Goal: Task Accomplishment & Management: Use online tool/utility

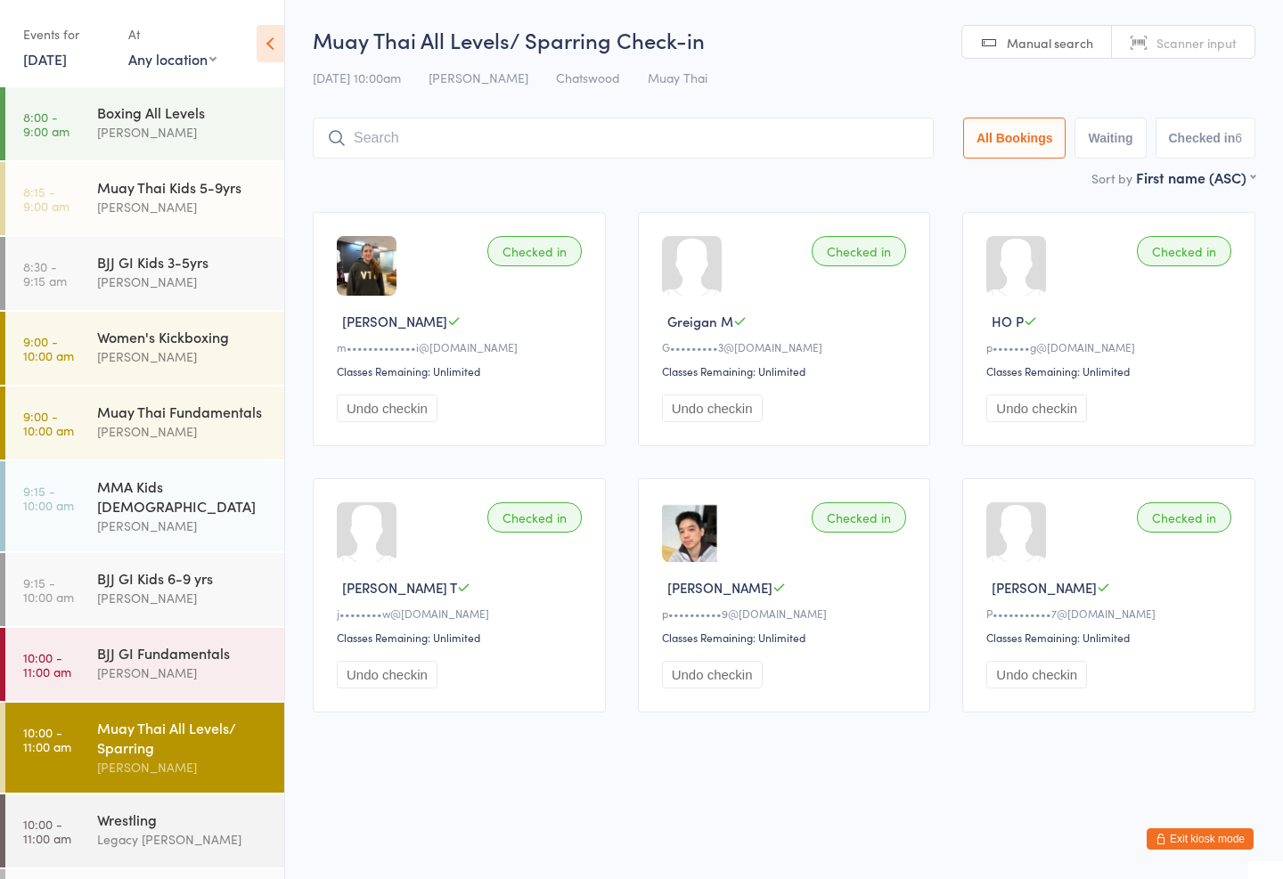
scroll to position [126, 0]
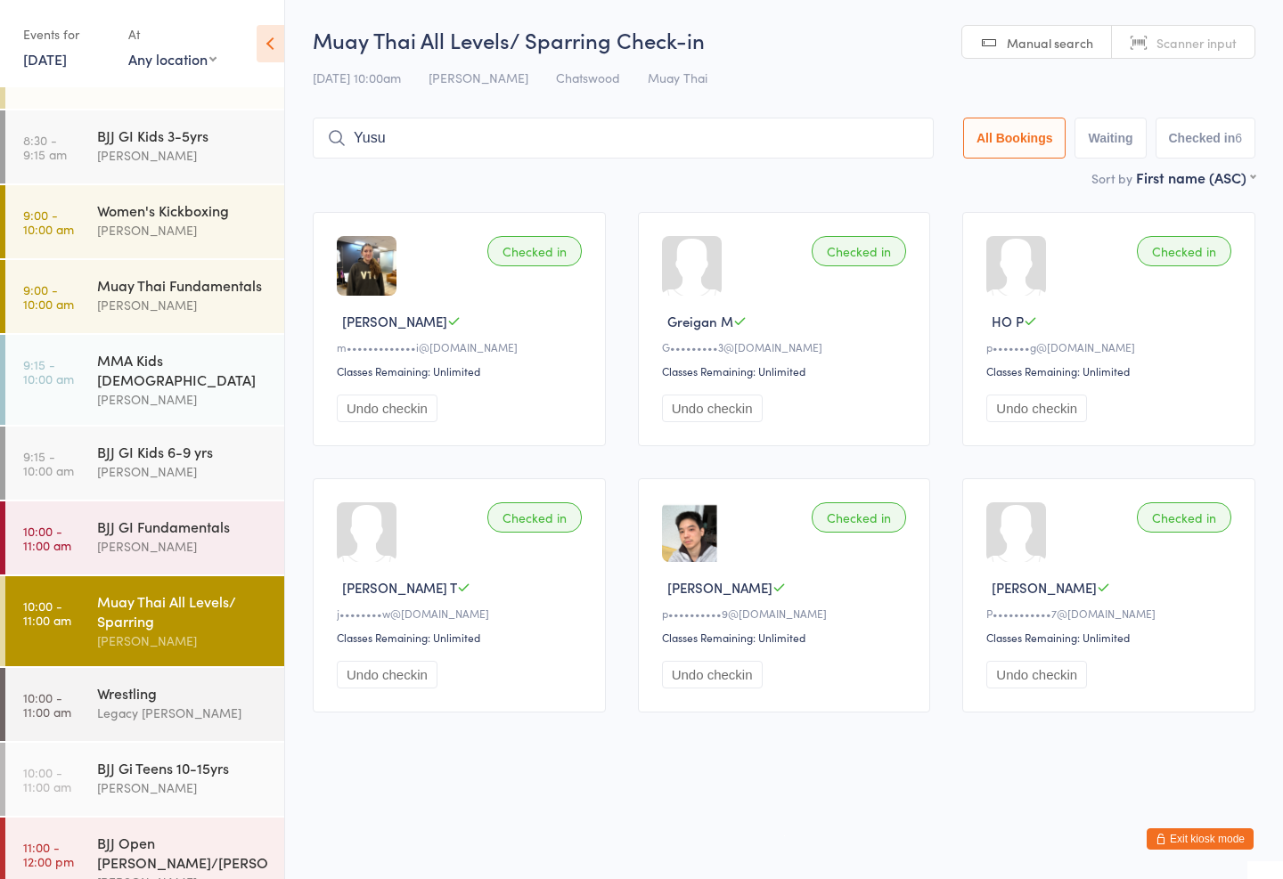
type input "[PERSON_NAME]"
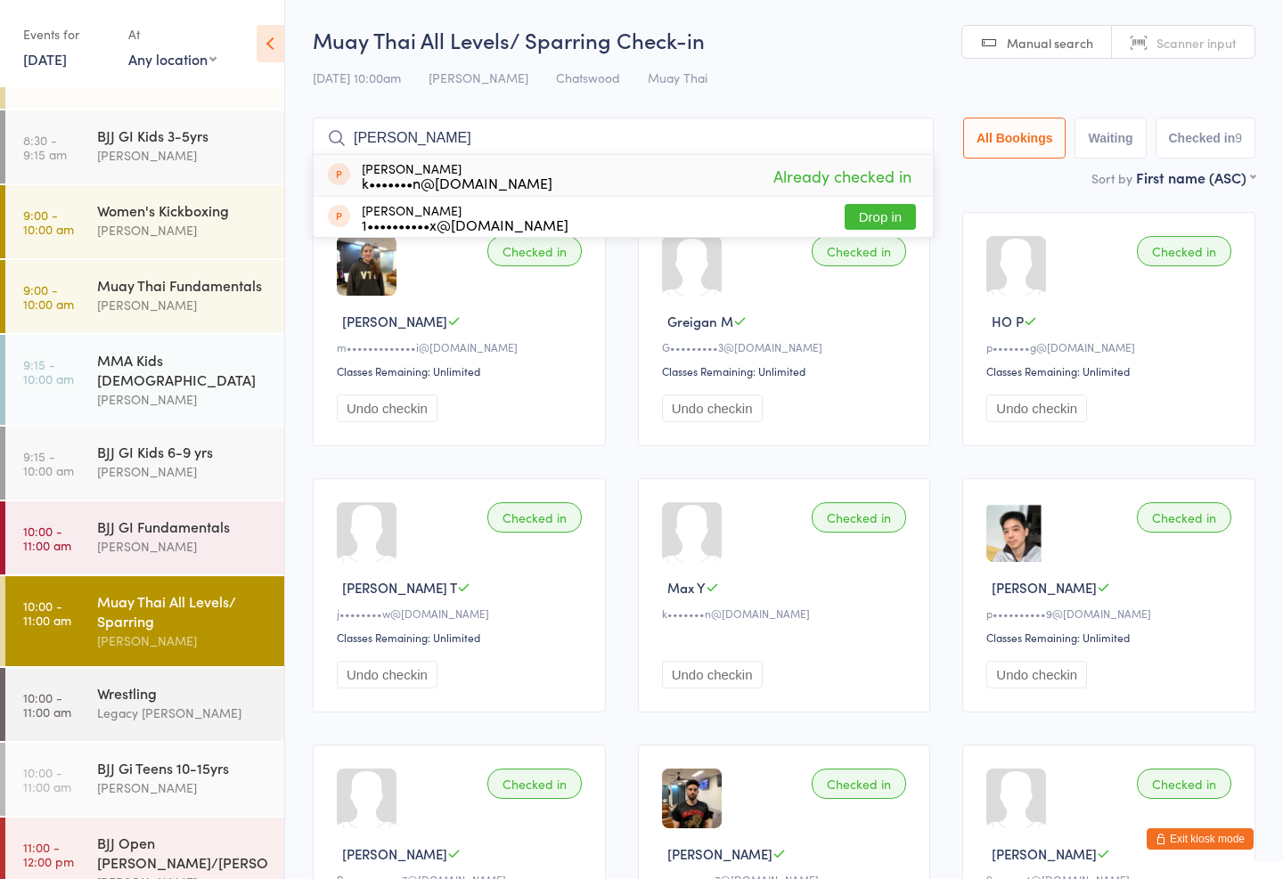
scroll to position [90, 0]
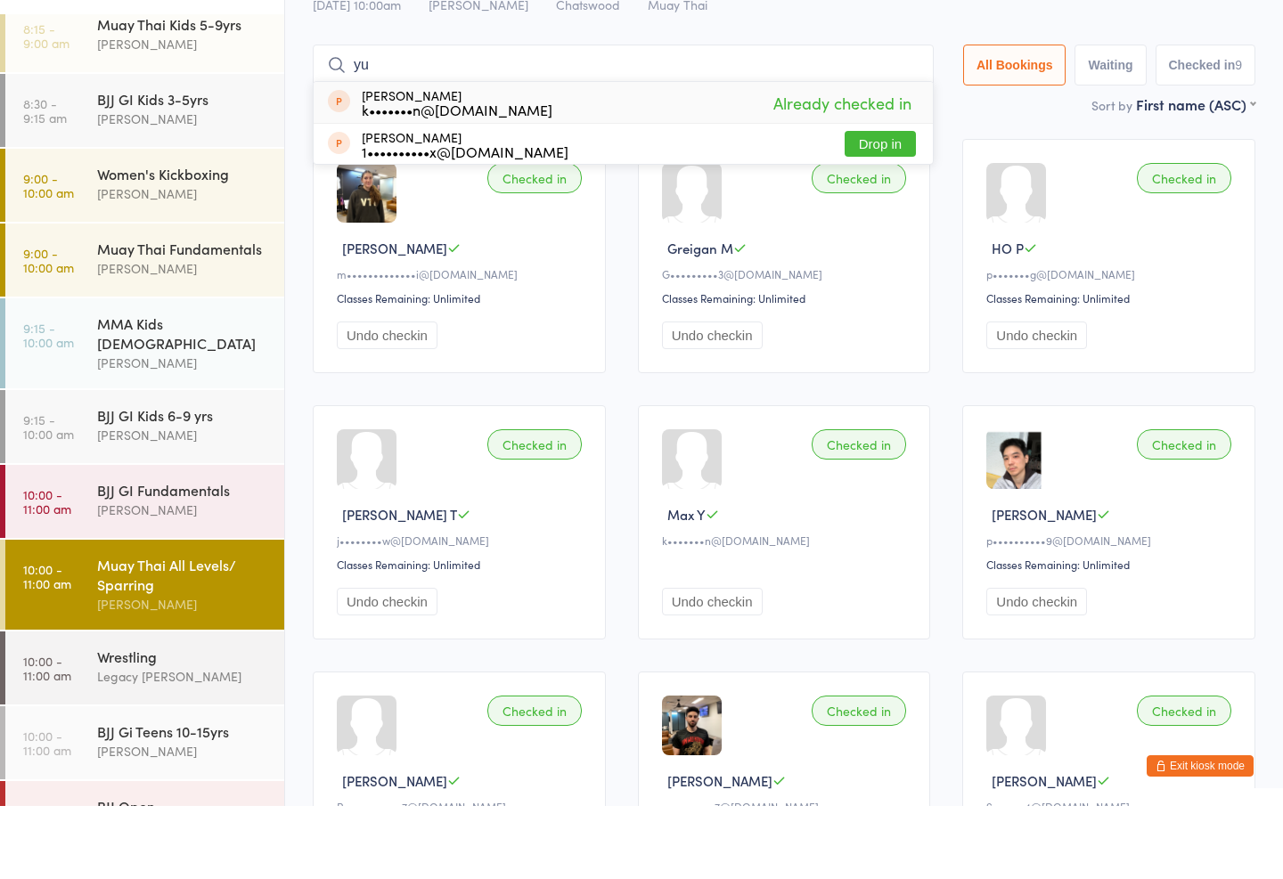
type input "y"
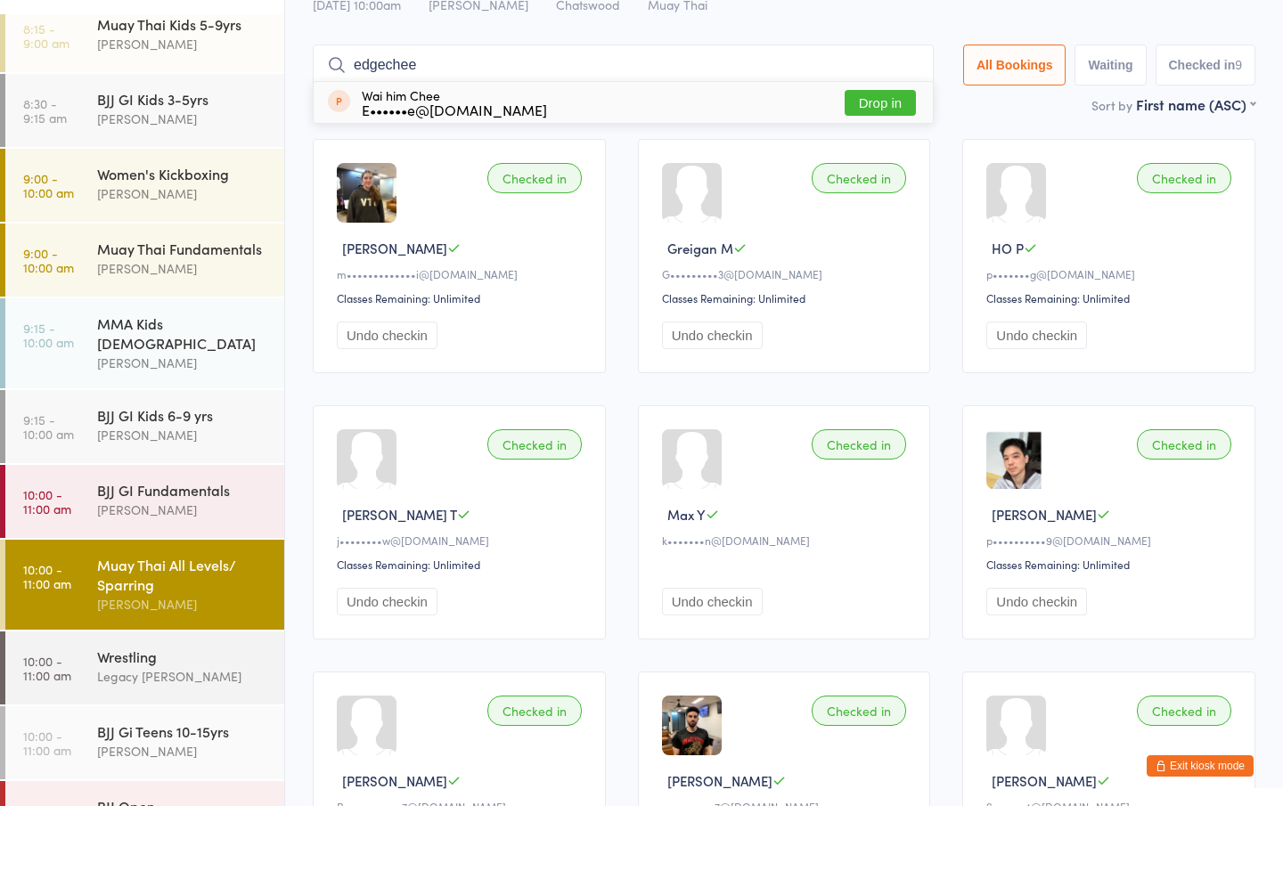
type input "edgechee"
click at [721, 155] on div "Wai him Chee E••••••e@[DOMAIN_NAME] Drop in" at bounding box center [623, 175] width 619 height 41
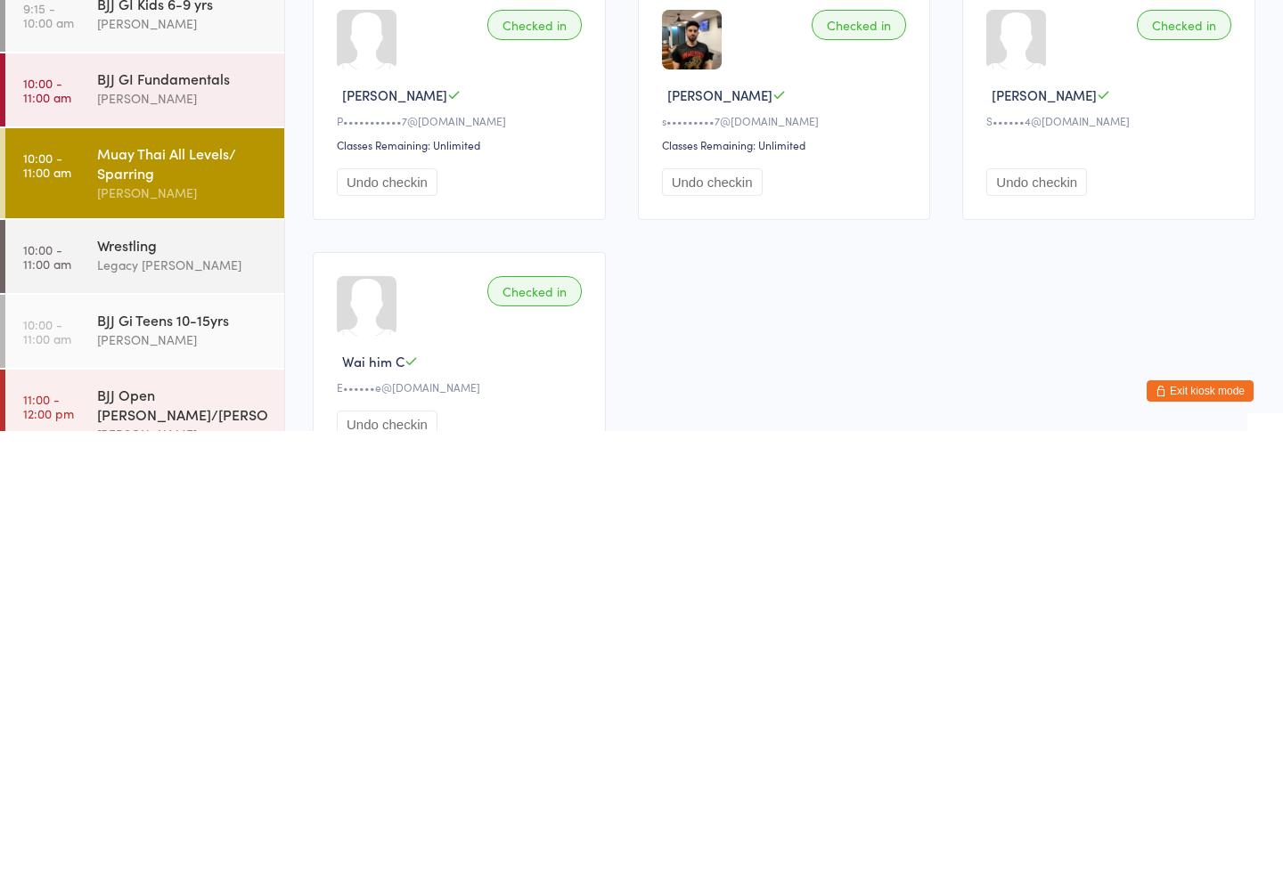
scroll to position [126, 0]
click at [219, 872] on div "[PERSON_NAME]" at bounding box center [183, 882] width 172 height 20
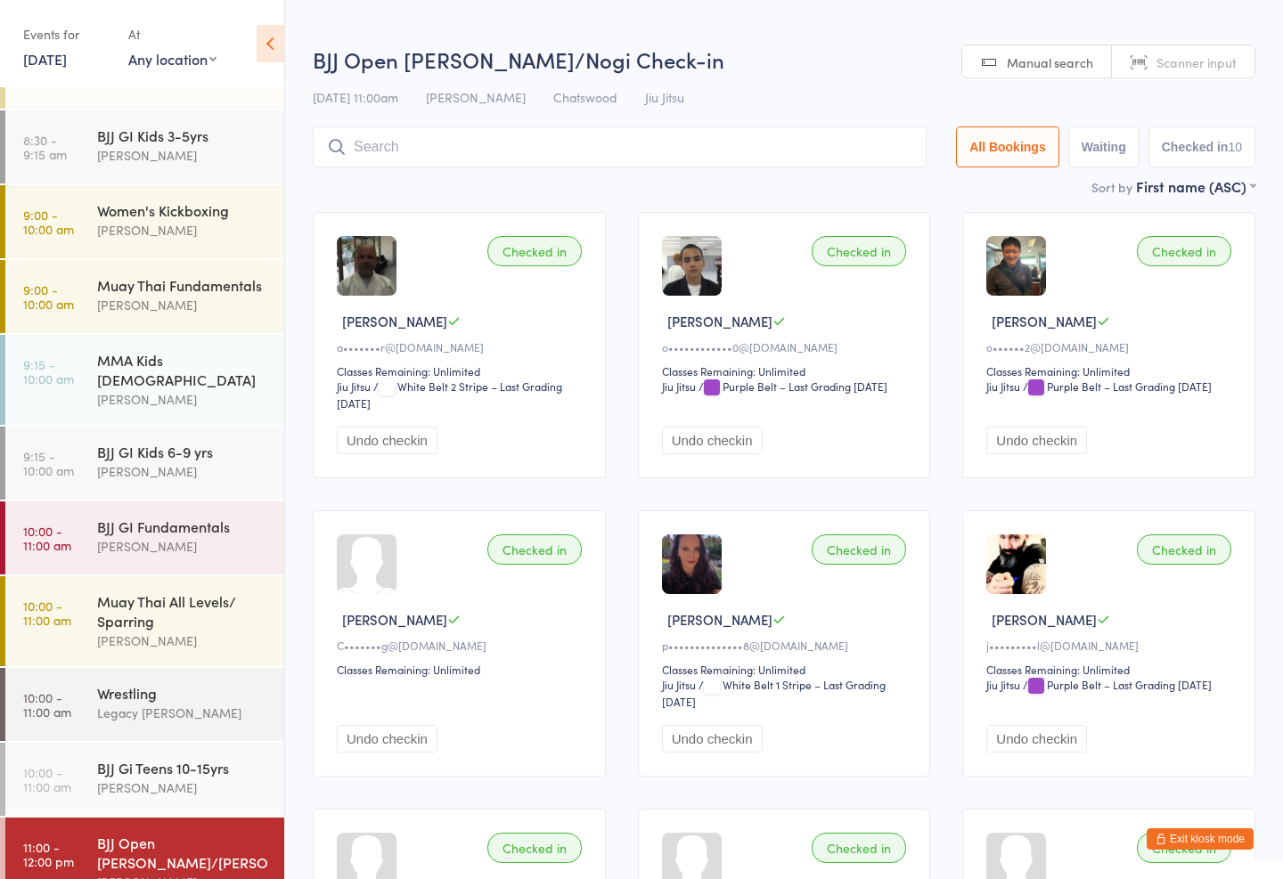
click at [509, 138] on input "search" at bounding box center [620, 146] width 614 height 41
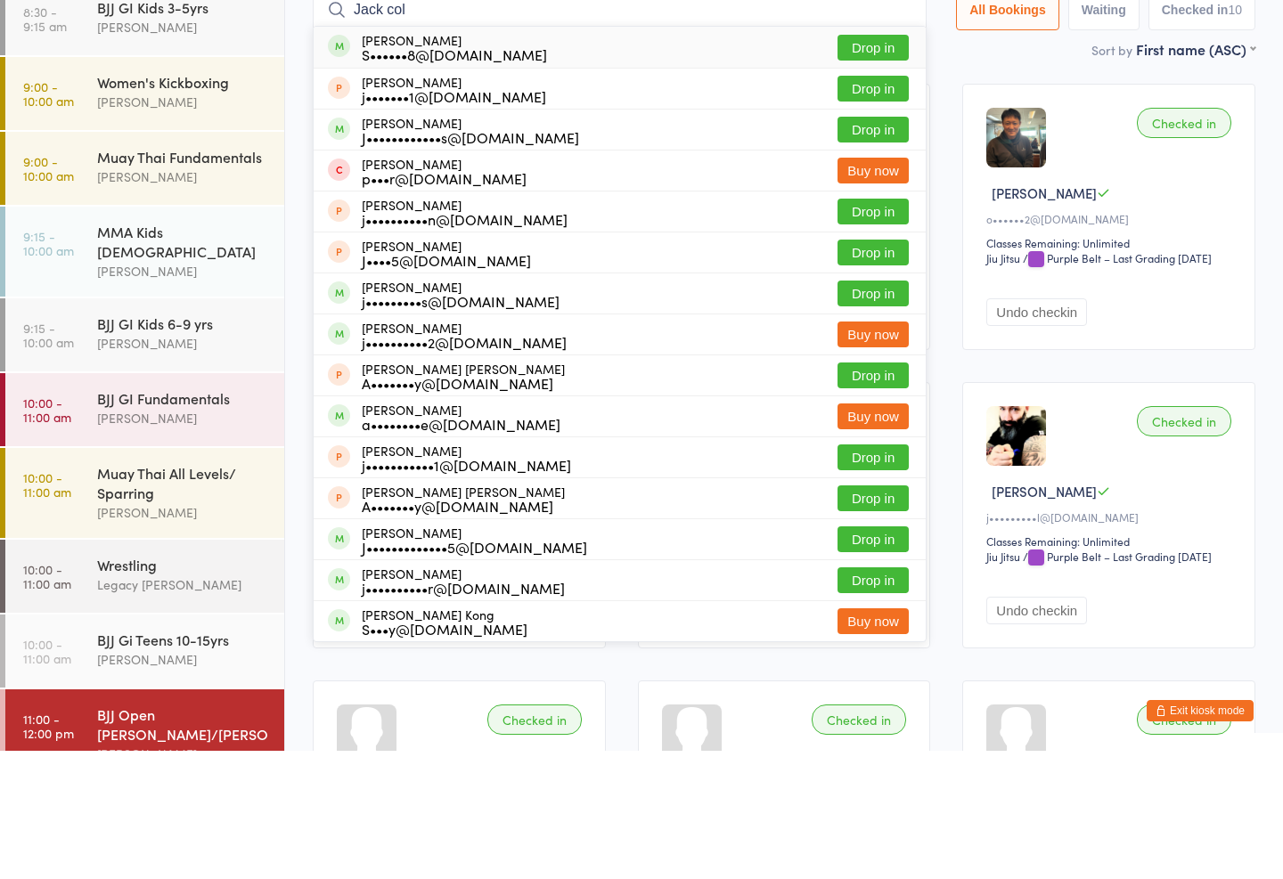
type input "Jack col"
click at [858, 163] on button "Drop in" at bounding box center [872, 176] width 71 height 26
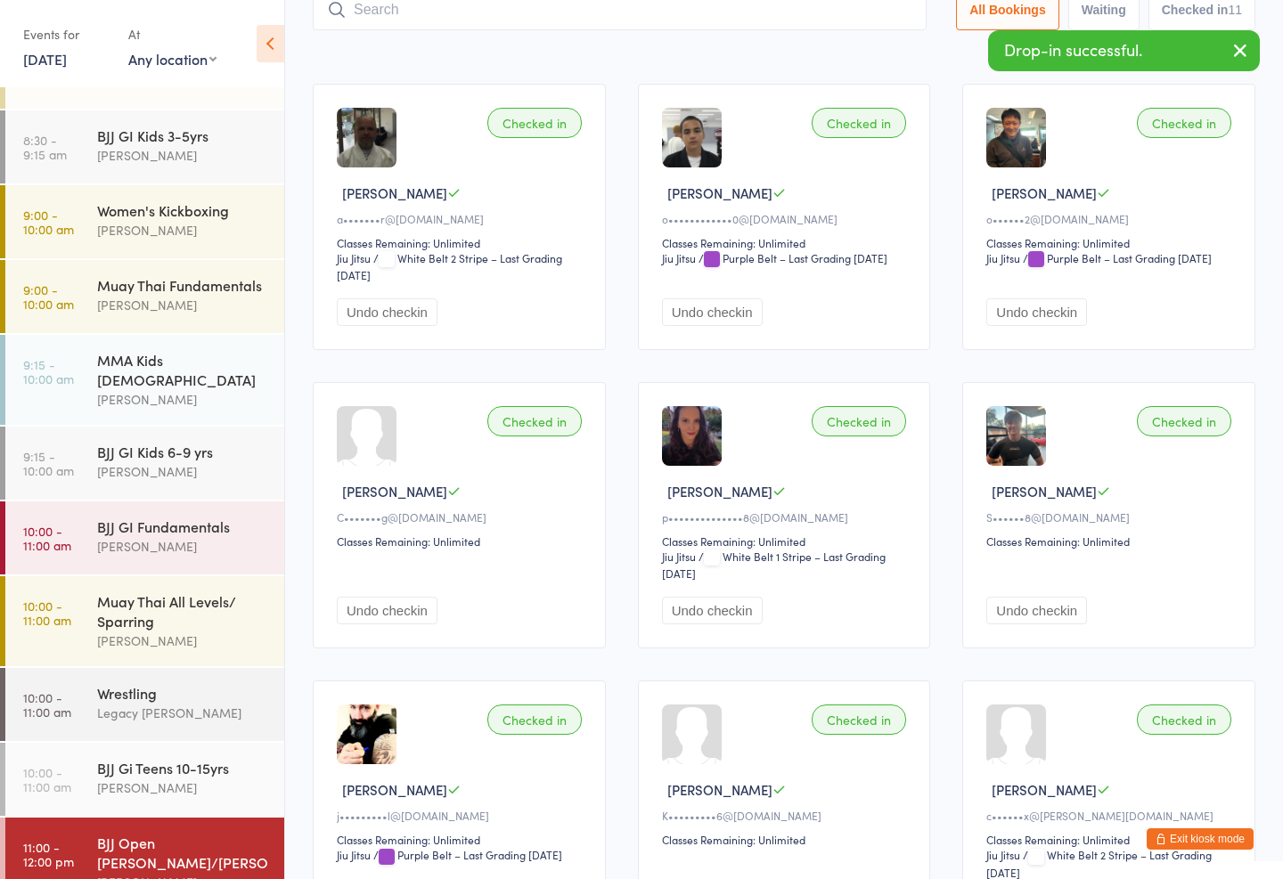
click at [168, 834] on div "BJJ Open [PERSON_NAME]/[PERSON_NAME]" at bounding box center [183, 852] width 172 height 39
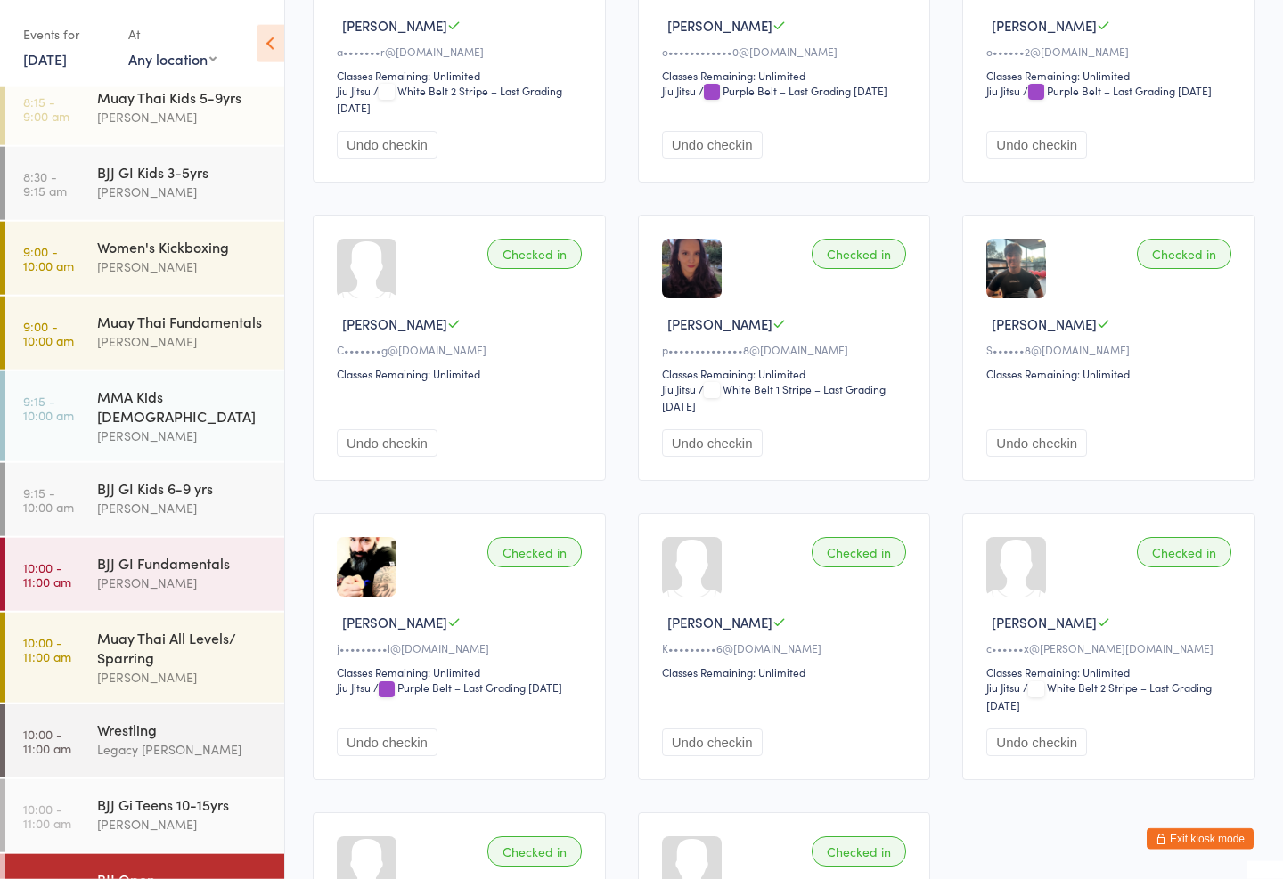
scroll to position [297, 0]
click at [167, 870] on div "BJJ Open [PERSON_NAME]/[PERSON_NAME]" at bounding box center [183, 888] width 172 height 39
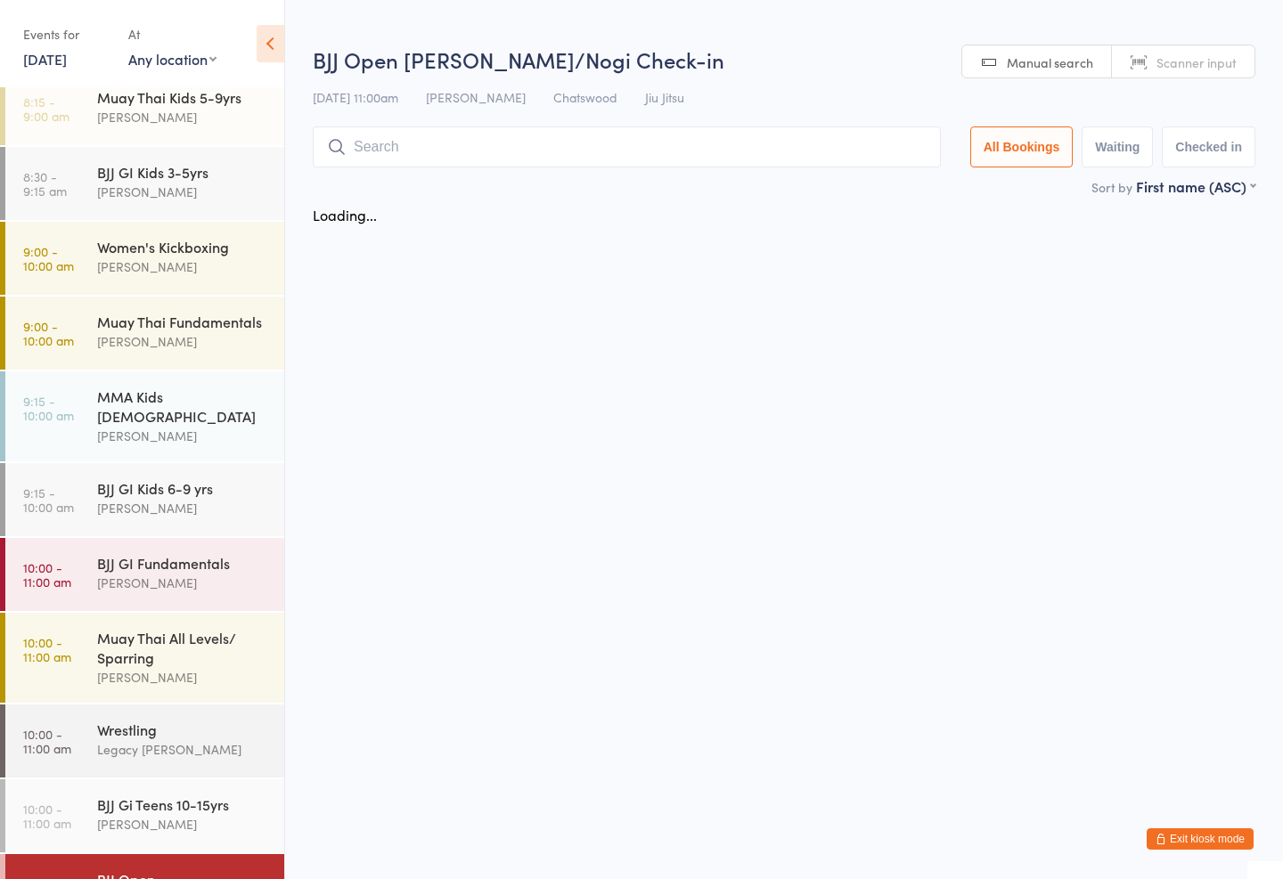
scroll to position [0, 0]
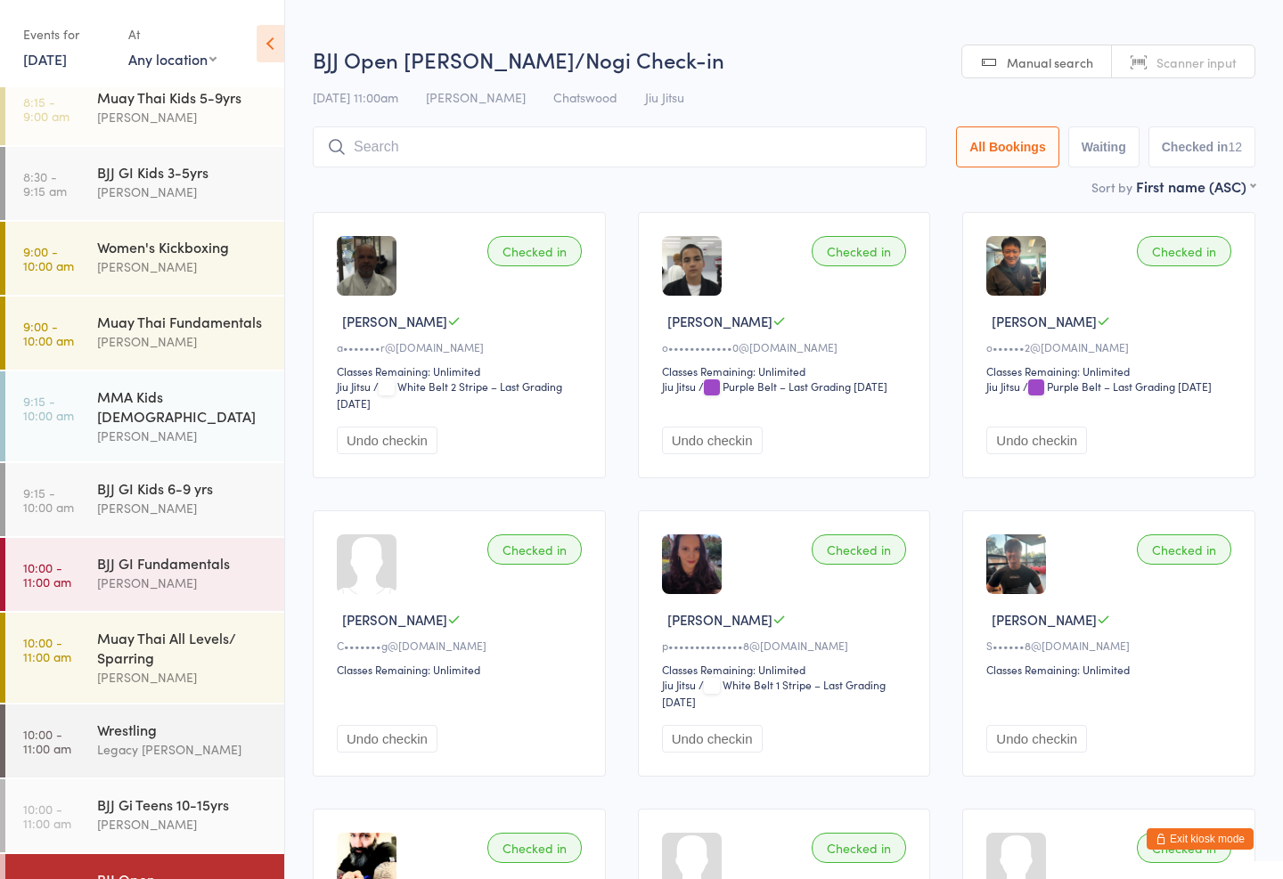
click at [455, 140] on input "search" at bounding box center [620, 146] width 614 height 41
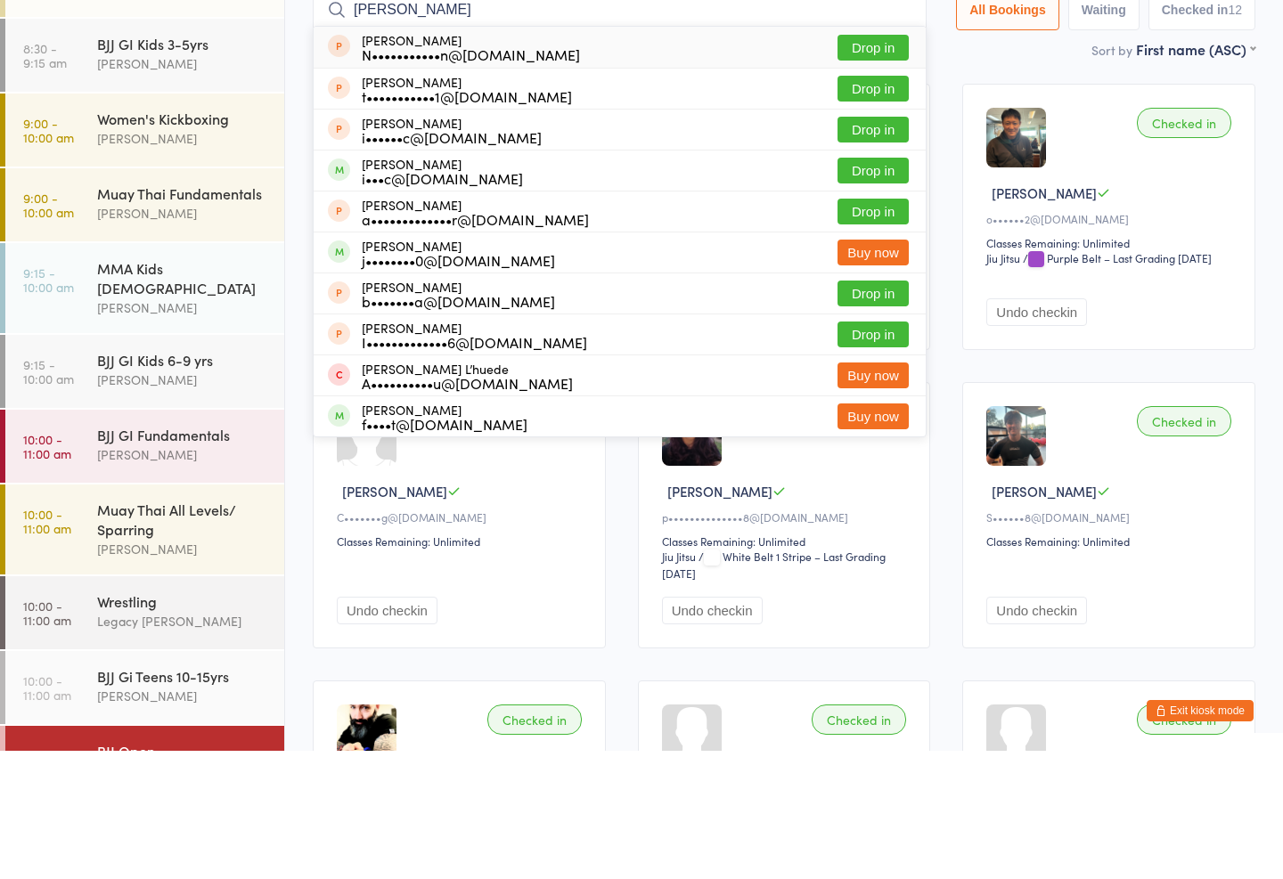
type input "[PERSON_NAME]"
click at [840, 286] on button "Drop in" at bounding box center [872, 299] width 71 height 26
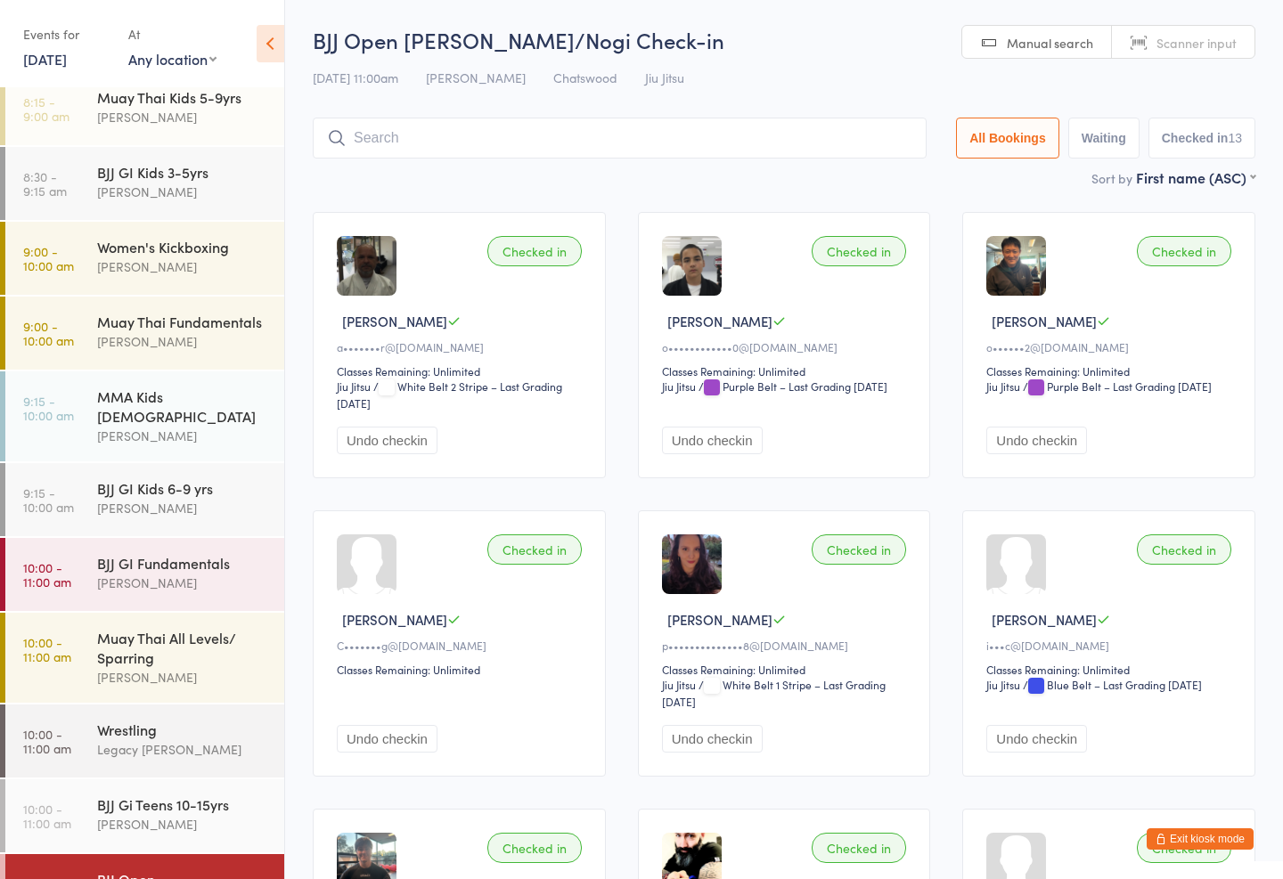
click at [550, 110] on div "BJJ Open [PERSON_NAME]/Nogi Check-in [DATE] 11:00am [PERSON_NAME] Chatswood Jiu…" at bounding box center [784, 96] width 942 height 143
click at [427, 136] on input "search" at bounding box center [620, 138] width 614 height 41
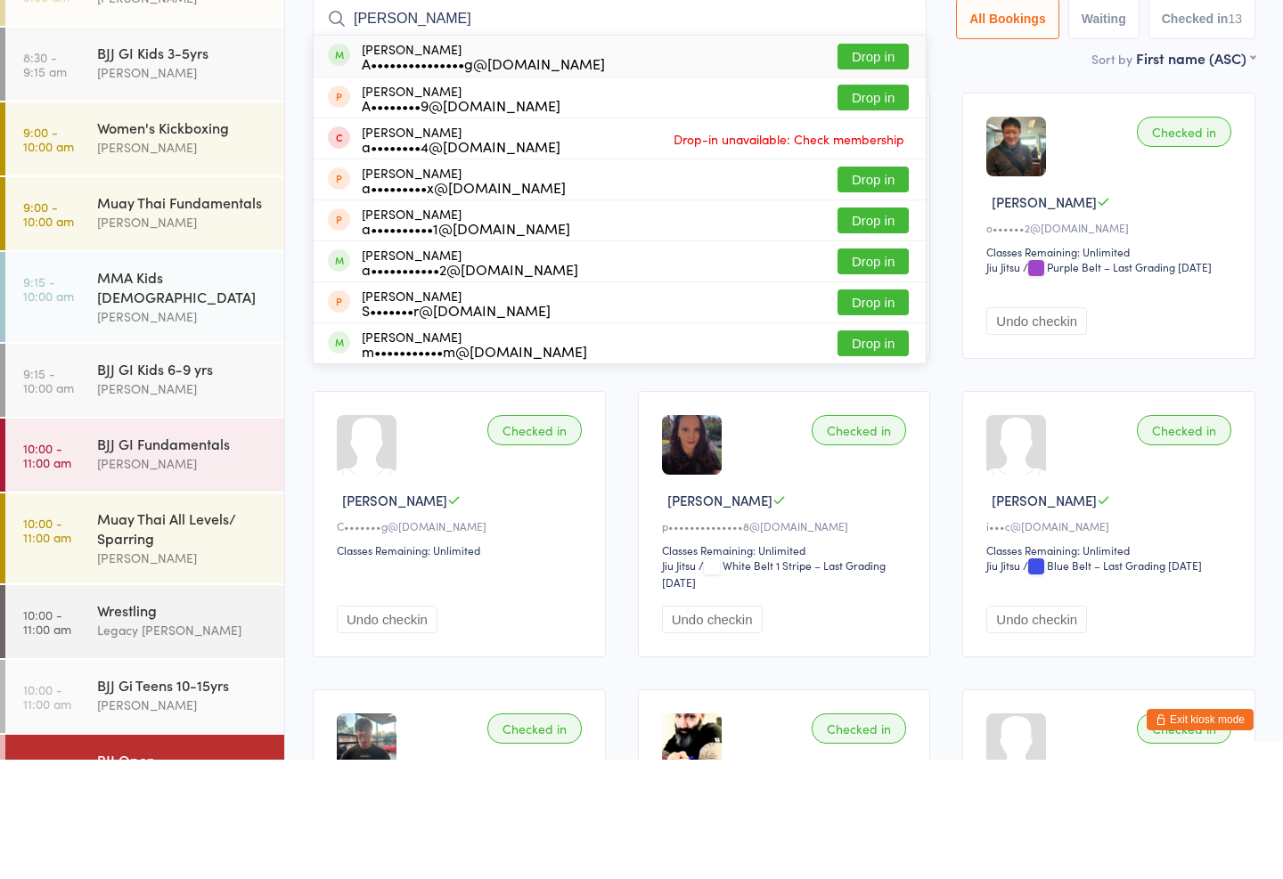
type input "[PERSON_NAME]"
click at [862, 163] on button "Drop in" at bounding box center [872, 176] width 71 height 26
